Goal: Task Accomplishment & Management: Use online tool/utility

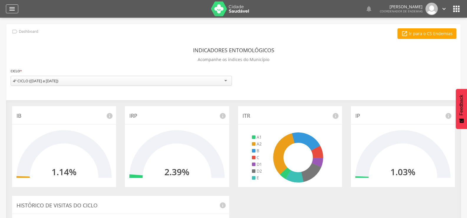
click at [12, 10] on icon "" at bounding box center [12, 8] width 7 height 7
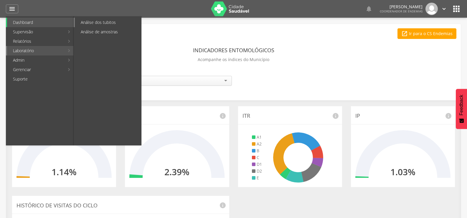
click at [96, 23] on link "Análise dos tubitos" at bounding box center [108, 22] width 66 height 9
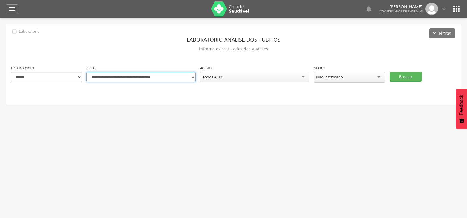
click at [192, 78] on select "**********" at bounding box center [140, 77] width 109 height 10
select select "**********"
click at [86, 72] on select "**********" at bounding box center [140, 77] width 109 height 10
click at [407, 76] on button "Buscar" at bounding box center [406, 77] width 32 height 10
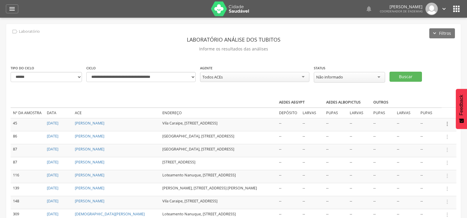
click at [446, 122] on icon "" at bounding box center [447, 124] width 6 height 6
click at [439, 111] on link "Informar resultado" at bounding box center [427, 113] width 47 height 7
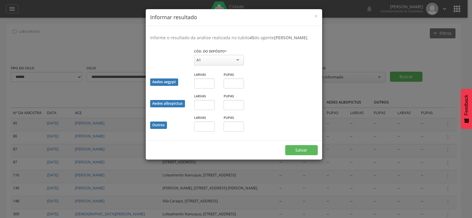
click at [221, 55] on div "A1" at bounding box center [219, 60] width 50 height 11
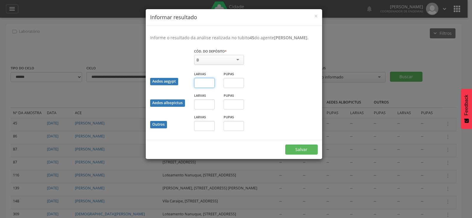
click at [209, 83] on input "text" at bounding box center [204, 83] width 21 height 10
type input "*"
click at [241, 84] on input "text" at bounding box center [234, 83] width 21 height 10
type input "*"
click at [298, 148] on button "Salvar" at bounding box center [301, 150] width 32 height 10
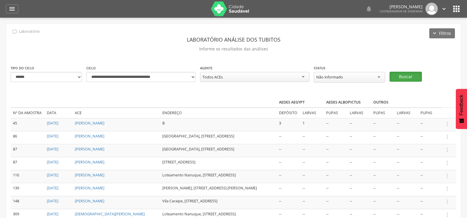
click at [405, 74] on button "Buscar" at bounding box center [406, 77] width 32 height 10
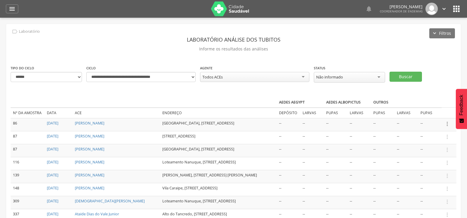
click at [447, 122] on icon "" at bounding box center [447, 124] width 6 height 6
click at [440, 109] on ul "Informar resultado" at bounding box center [427, 114] width 47 height 11
click at [450, 122] on icon "" at bounding box center [447, 124] width 6 height 6
click at [438, 112] on link "Informar resultado" at bounding box center [427, 113] width 47 height 7
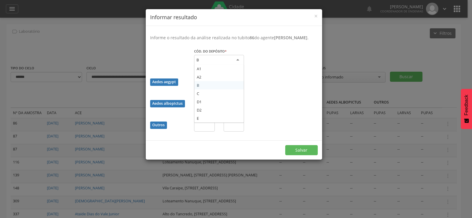
click at [221, 63] on div "B" at bounding box center [219, 60] width 50 height 11
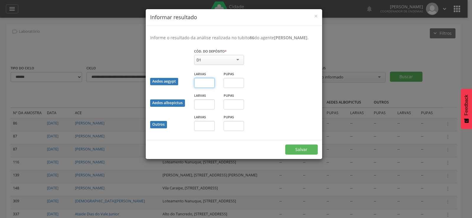
click at [201, 88] on input "text" at bounding box center [204, 83] width 21 height 10
type input "*"
click at [313, 153] on button "Salvar" at bounding box center [301, 150] width 32 height 10
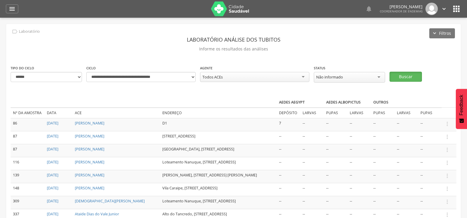
click at [411, 73] on button "Buscar" at bounding box center [406, 77] width 32 height 10
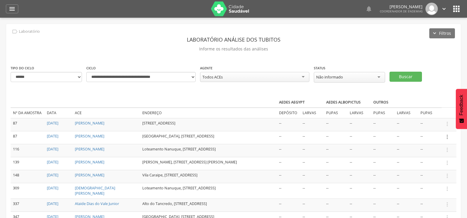
click at [446, 137] on icon "" at bounding box center [447, 137] width 6 height 6
click at [439, 127] on link "Informar resultado" at bounding box center [427, 126] width 47 height 7
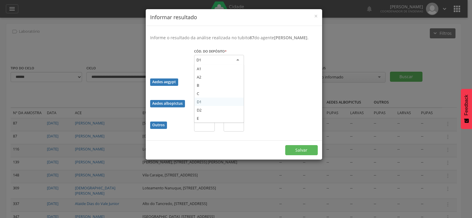
click at [227, 65] on div "D1" at bounding box center [219, 60] width 50 height 11
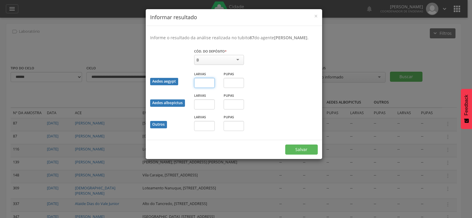
click at [199, 88] on input "text" at bounding box center [204, 83] width 21 height 10
type input "*"
click at [285, 145] on button "Salvar" at bounding box center [301, 150] width 32 height 10
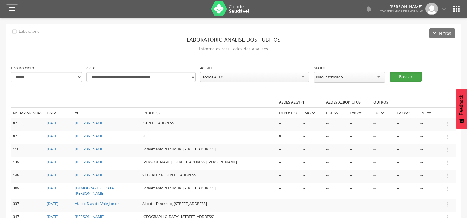
click at [415, 75] on button "Buscar" at bounding box center [406, 77] width 32 height 10
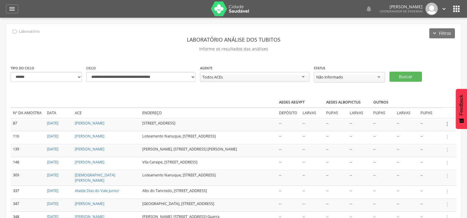
click at [448, 122] on icon "" at bounding box center [447, 124] width 6 height 6
click at [437, 111] on link "Informar resultado" at bounding box center [427, 113] width 47 height 7
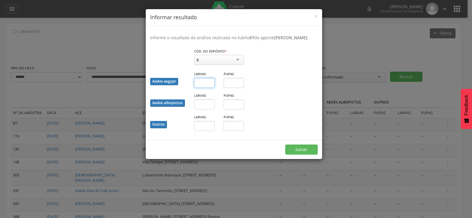
click at [203, 87] on input "text" at bounding box center [204, 83] width 21 height 10
type input "**"
click at [301, 155] on button "Salvar" at bounding box center [301, 150] width 32 height 10
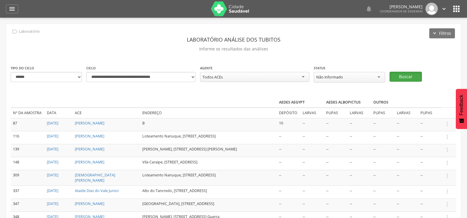
click at [412, 78] on button "Buscar" at bounding box center [406, 77] width 32 height 10
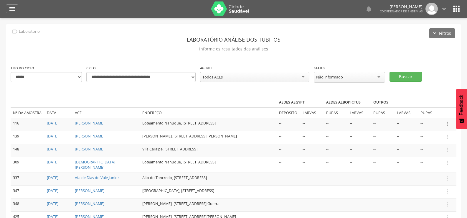
click at [447, 121] on icon "" at bounding box center [447, 124] width 6 height 6
click at [436, 110] on link "Informar resultado" at bounding box center [427, 113] width 47 height 7
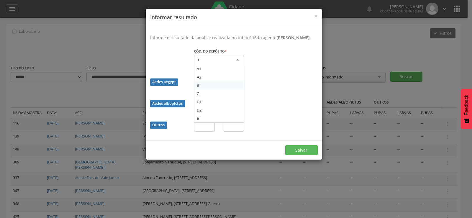
click at [212, 65] on div "B" at bounding box center [219, 60] width 50 height 11
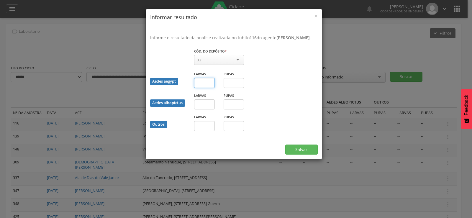
click at [199, 88] on input "text" at bounding box center [204, 83] width 21 height 10
type input "*"
click at [299, 154] on button "Salvar" at bounding box center [301, 150] width 32 height 10
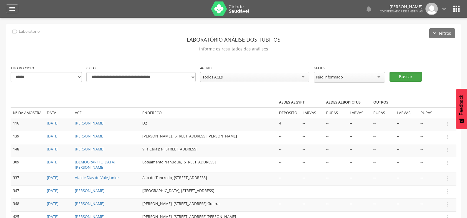
click at [413, 73] on button "Buscar" at bounding box center [406, 77] width 32 height 10
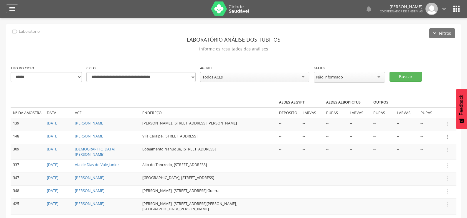
click at [447, 137] on icon "" at bounding box center [447, 137] width 6 height 6
click at [436, 127] on link "Informar resultado" at bounding box center [427, 126] width 47 height 7
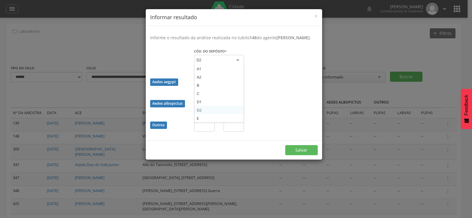
click at [219, 64] on div "D2" at bounding box center [219, 60] width 50 height 11
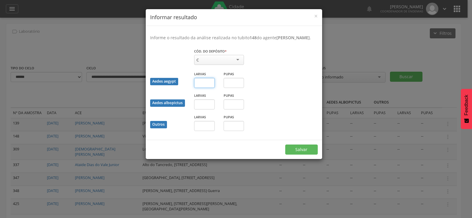
click at [206, 88] on input "text" at bounding box center [204, 83] width 21 height 10
type input "*"
click at [285, 145] on button "Salvar" at bounding box center [301, 150] width 32 height 10
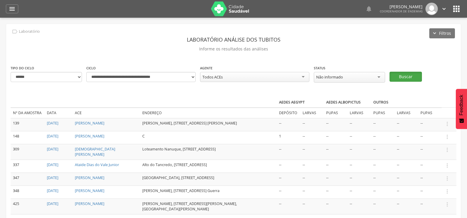
click at [406, 73] on button "Buscar" at bounding box center [406, 77] width 32 height 10
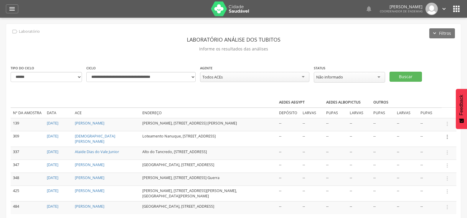
click at [447, 138] on icon "" at bounding box center [447, 137] width 6 height 6
click at [440, 127] on link "Informar resultado" at bounding box center [427, 126] width 47 height 7
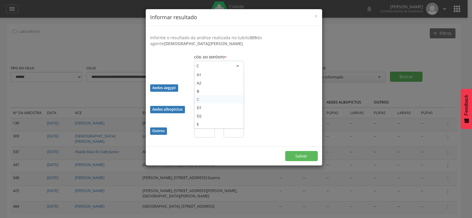
click at [230, 62] on div "C" at bounding box center [219, 66] width 50 height 11
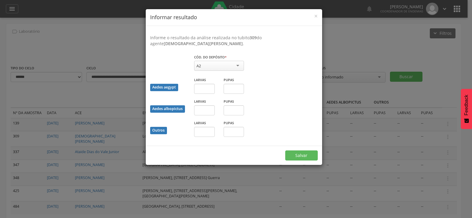
click at [201, 84] on div "Larvas" at bounding box center [204, 85] width 21 height 17
click at [196, 92] on input "text" at bounding box center [204, 89] width 21 height 10
type input "*"
click at [285, 150] on button "Salvar" at bounding box center [301, 155] width 32 height 10
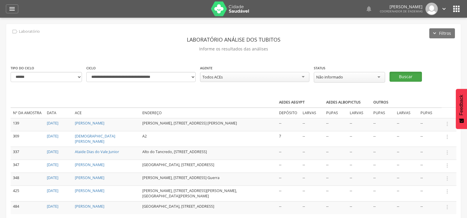
click at [400, 77] on button "Buscar" at bounding box center [406, 77] width 32 height 10
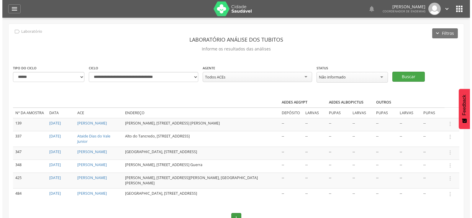
scroll to position [29, 0]
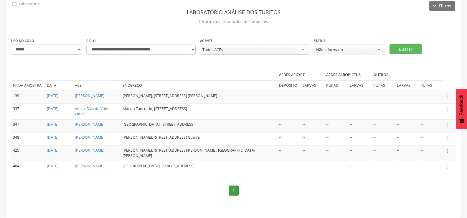
click at [448, 150] on icon "" at bounding box center [447, 151] width 6 height 6
click at [436, 140] on link "Informar resultado" at bounding box center [427, 140] width 47 height 7
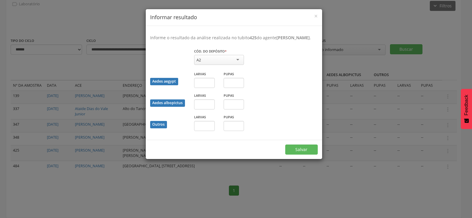
click at [362, 22] on div "× Informar resultado Informe o resultado da análise realizada no tubito 425 do …" at bounding box center [236, 109] width 472 height 218
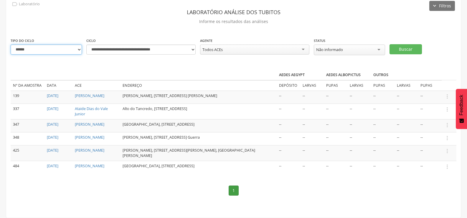
click at [71, 47] on select "**********" at bounding box center [46, 50] width 71 height 10
select select "*"
click at [11, 45] on select "**********" at bounding box center [46, 50] width 71 height 10
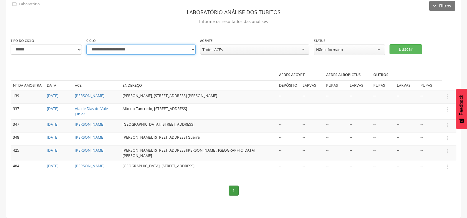
click at [190, 46] on select "**********" at bounding box center [140, 50] width 109 height 10
click at [190, 49] on select "**********" at bounding box center [140, 50] width 109 height 10
click at [86, 45] on select "**********" at bounding box center [140, 50] width 109 height 10
click at [414, 46] on button "Buscar" at bounding box center [406, 49] width 32 height 10
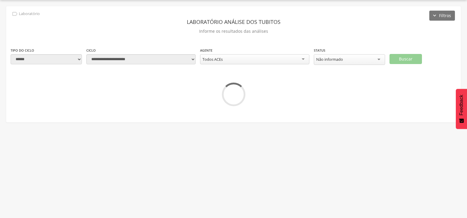
scroll to position [18, 0]
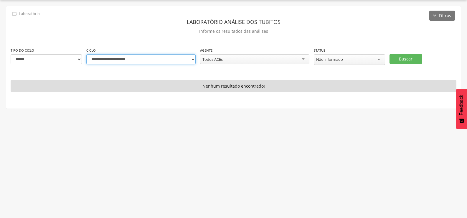
click at [190, 57] on select "**********" at bounding box center [140, 59] width 109 height 10
select select "**********"
click at [86, 54] on select "**********" at bounding box center [140, 59] width 109 height 10
click at [421, 58] on button "Buscar" at bounding box center [406, 59] width 32 height 10
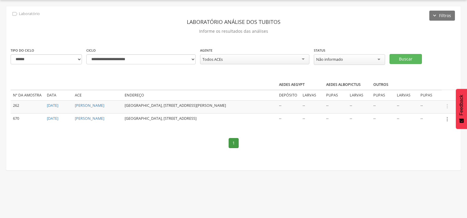
click at [446, 120] on icon "" at bounding box center [447, 119] width 6 height 6
click at [435, 109] on link "Informar resultado" at bounding box center [427, 109] width 47 height 7
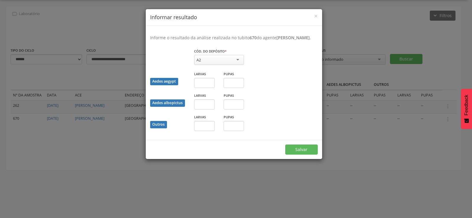
click at [230, 65] on div "A2" at bounding box center [219, 60] width 50 height 10
click at [204, 131] on input "text" at bounding box center [204, 126] width 21 height 10
type input "*"
click at [285, 145] on button "Salvar" at bounding box center [301, 150] width 32 height 10
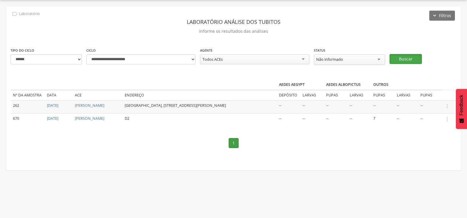
click at [403, 57] on button "Buscar" at bounding box center [406, 59] width 32 height 10
click at [447, 105] on icon "" at bounding box center [447, 106] width 6 height 6
click at [433, 93] on link "Informar resultado" at bounding box center [427, 96] width 47 height 7
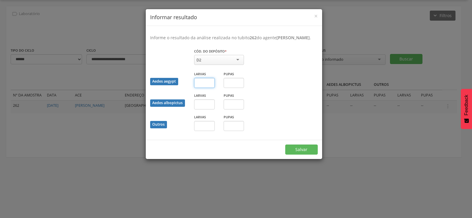
click at [205, 88] on input "text" at bounding box center [204, 83] width 21 height 10
type input "**"
click at [300, 155] on button "Salvar" at bounding box center [301, 150] width 32 height 10
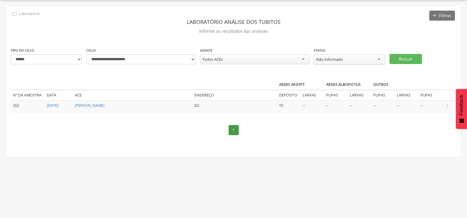
click at [257, 54] on div "Todos ACEs" at bounding box center [254, 59] width 109 height 10
type input "****"
click at [408, 58] on button "Buscar" at bounding box center [406, 59] width 32 height 10
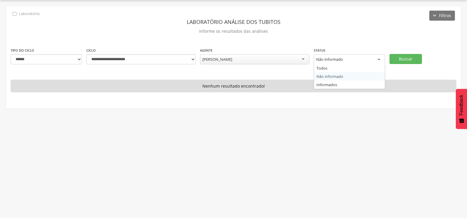
click at [371, 56] on div "Não informado" at bounding box center [349, 59] width 71 height 11
click at [409, 58] on button "Buscar" at bounding box center [406, 59] width 32 height 10
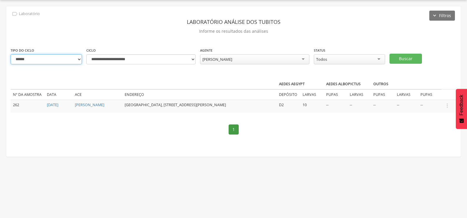
click at [78, 59] on select "**********" at bounding box center [46, 59] width 71 height 10
select select "*"
click at [11, 54] on select "**********" at bounding box center [46, 59] width 71 height 10
click at [272, 55] on div "[PERSON_NAME]" at bounding box center [254, 59] width 109 height 10
click at [343, 61] on div "Todos" at bounding box center [349, 59] width 71 height 10
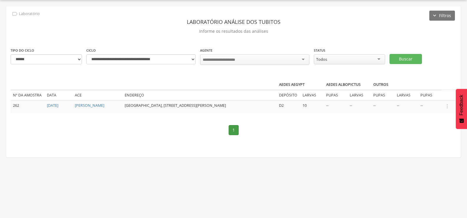
click at [333, 71] on div "**********" at bounding box center [233, 81] width 455 height 151
click at [333, 58] on div "Todos" at bounding box center [349, 59] width 71 height 10
click at [188, 59] on select "**********" at bounding box center [140, 59] width 109 height 10
select select "**********"
click at [86, 54] on select "**********" at bounding box center [140, 59] width 109 height 10
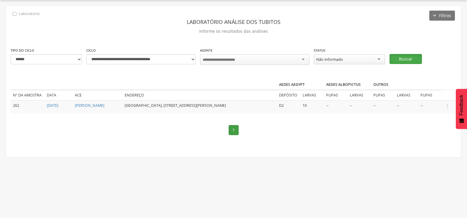
click at [416, 58] on button "Buscar" at bounding box center [406, 59] width 32 height 10
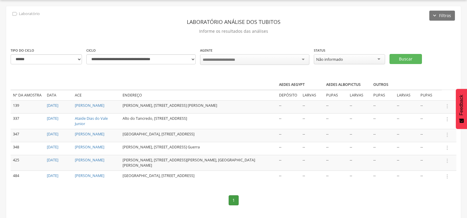
scroll to position [29, 0]
